Goal: Information Seeking & Learning: Check status

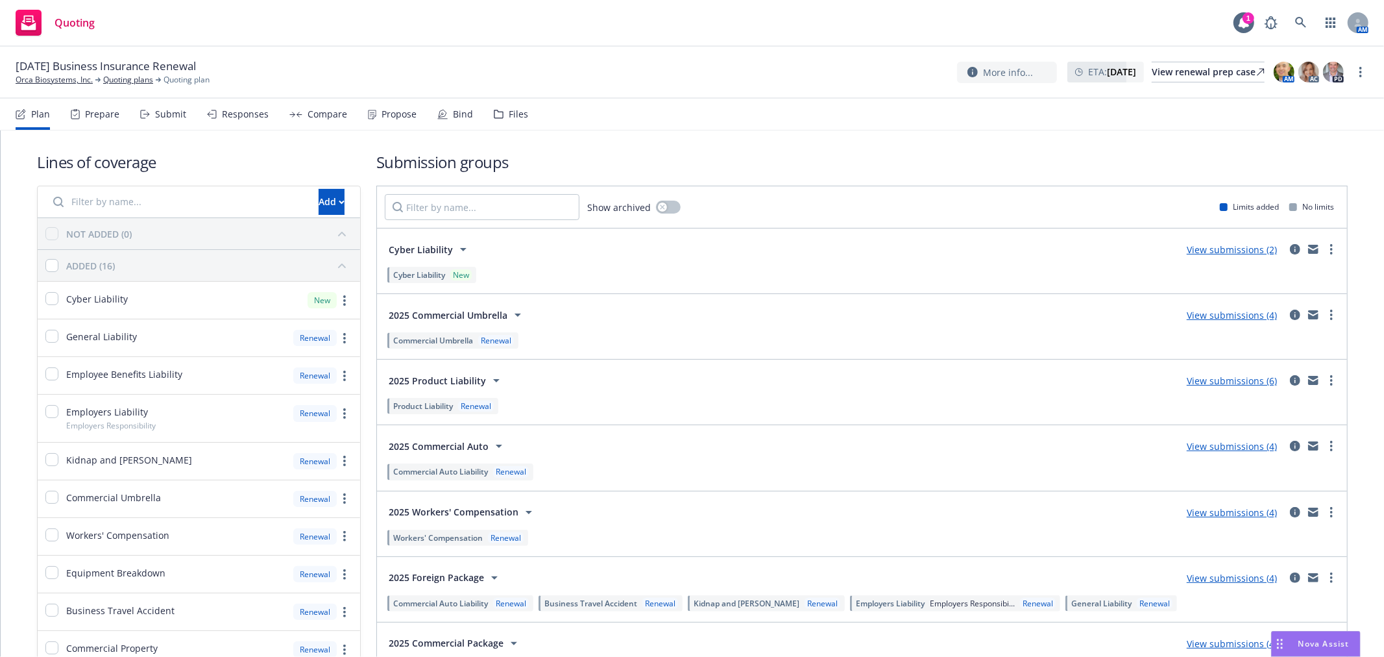
click at [689, 60] on div "[DATE] Business Insurance Renewal Orca Biosystems, Inc. Quoting plans Quoting p…" at bounding box center [692, 71] width 1353 height 27
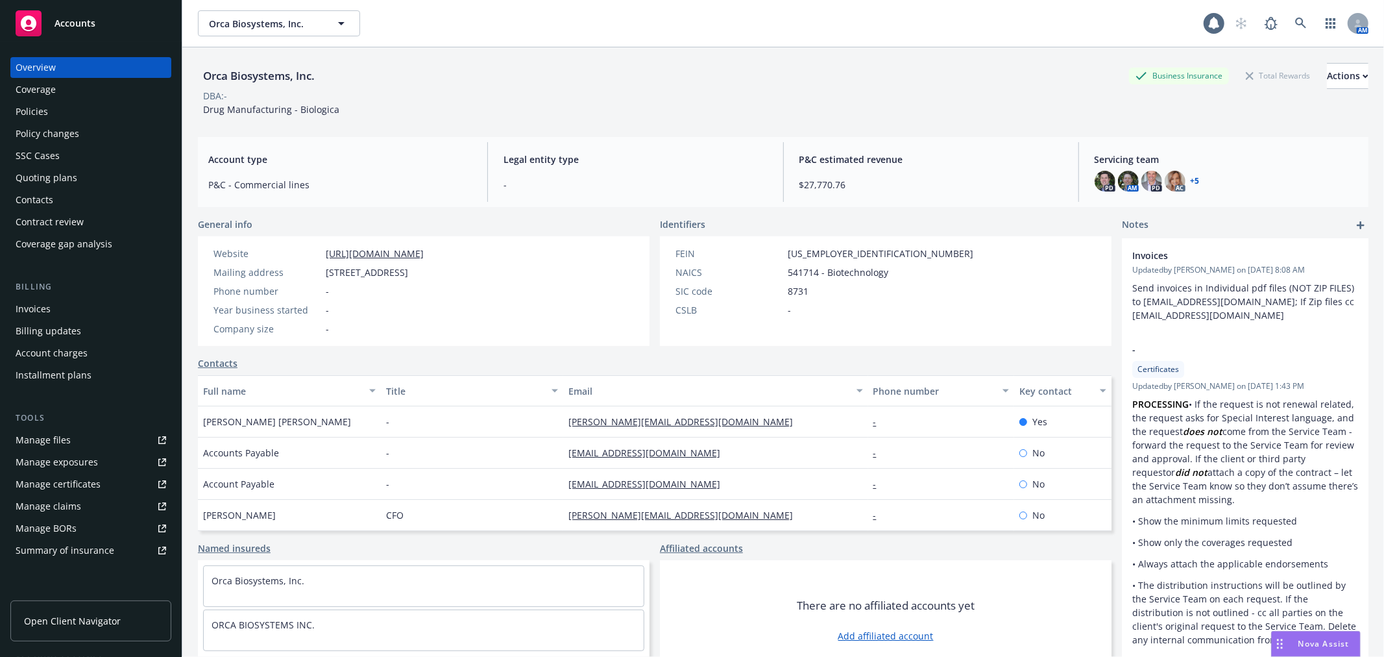
click at [69, 115] on div "Policies" at bounding box center [91, 111] width 151 height 21
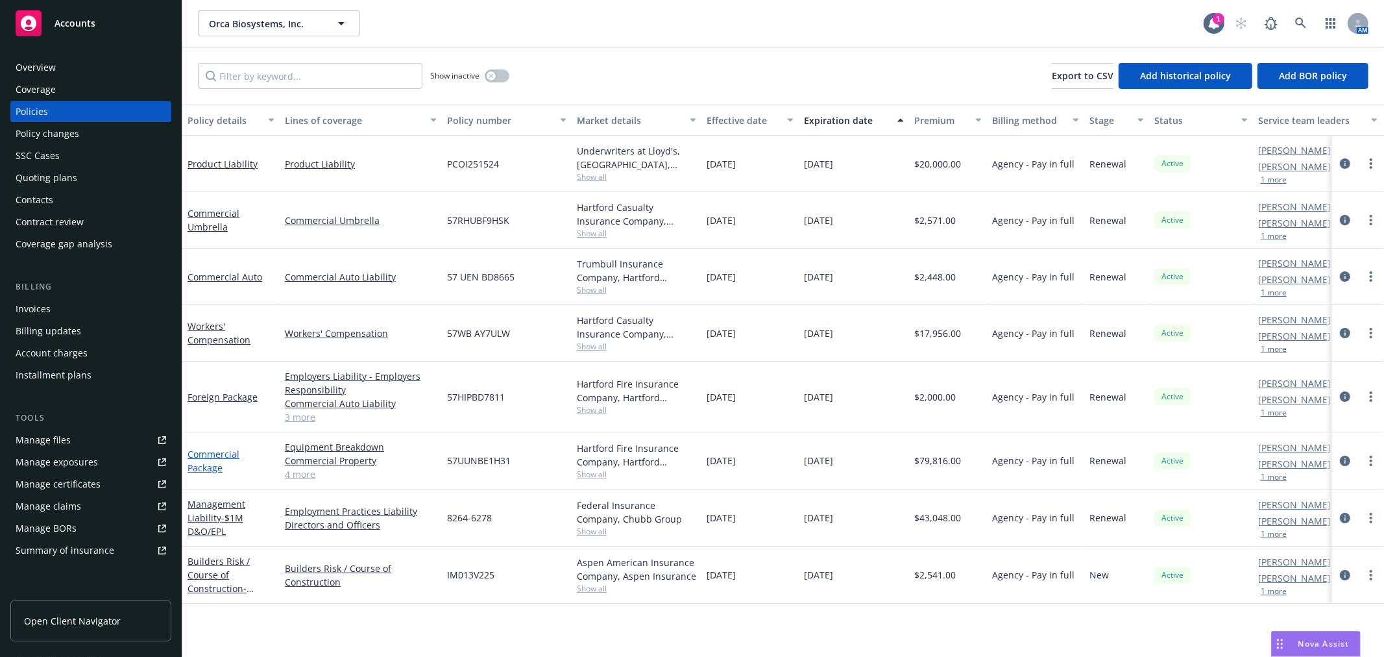
click at [206, 455] on link "Commercial Package" at bounding box center [214, 461] width 52 height 26
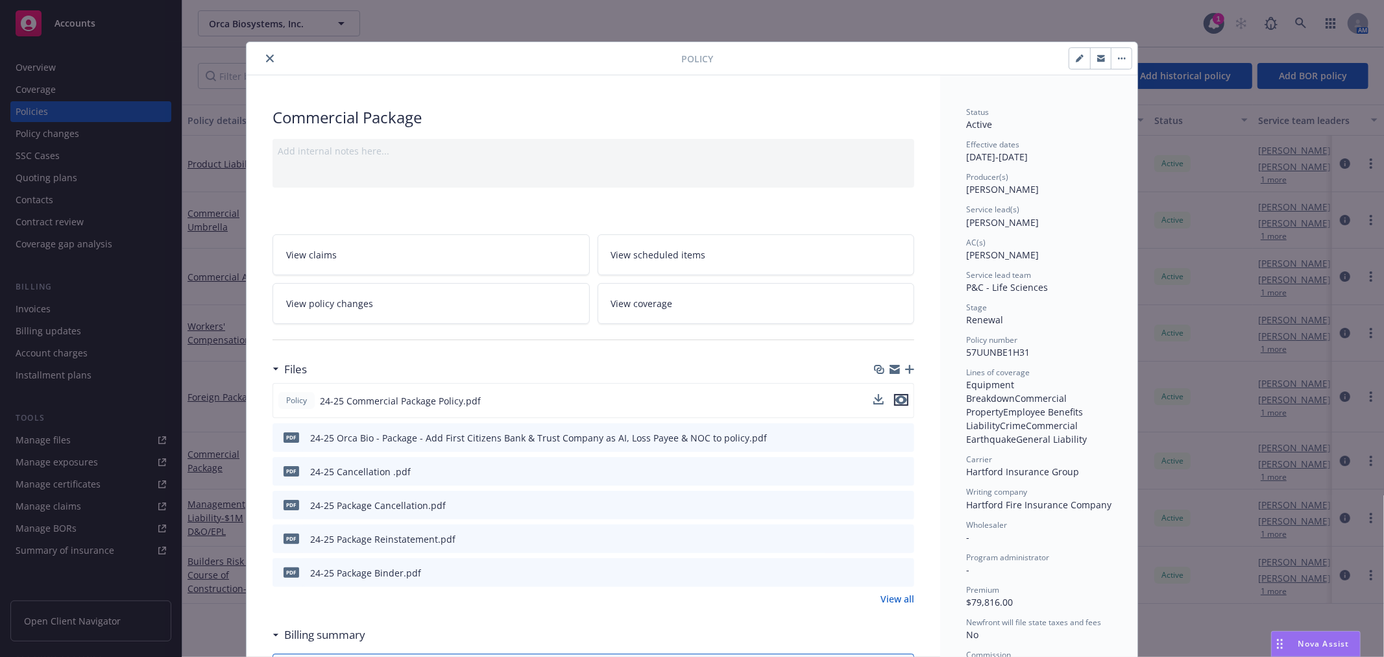
click at [895, 400] on icon "preview file" at bounding box center [901, 399] width 12 height 9
